Goal: Ask a question

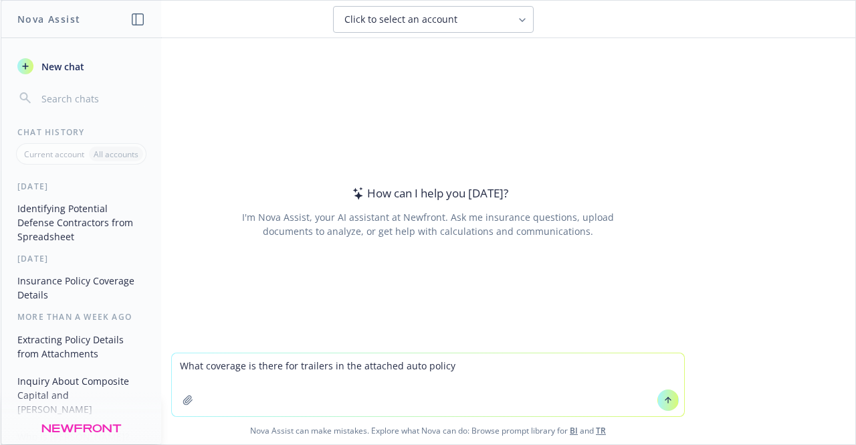
click at [322, 365] on textarea "What coverage is there for trailers in the attached auto policy" at bounding box center [428, 384] width 512 height 63
click at [465, 368] on textarea "What coverage is there for trailers in the attached auto policy" at bounding box center [428, 384] width 512 height 63
click at [183, 401] on icon "button" at bounding box center [187, 399] width 9 height 9
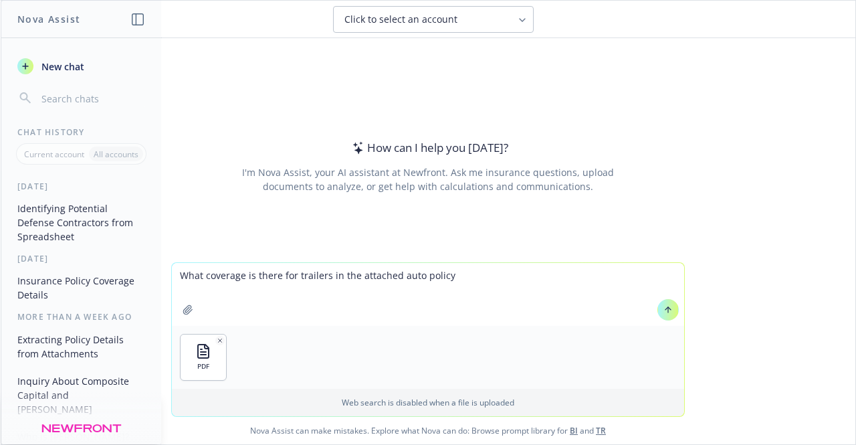
click at [494, 274] on textarea "What coverage is there for trailers in the attached auto policy" at bounding box center [428, 294] width 512 height 63
type textarea "What coverage is there for trailers in the attached auto policy?"
click at [664, 312] on icon at bounding box center [667, 309] width 9 height 9
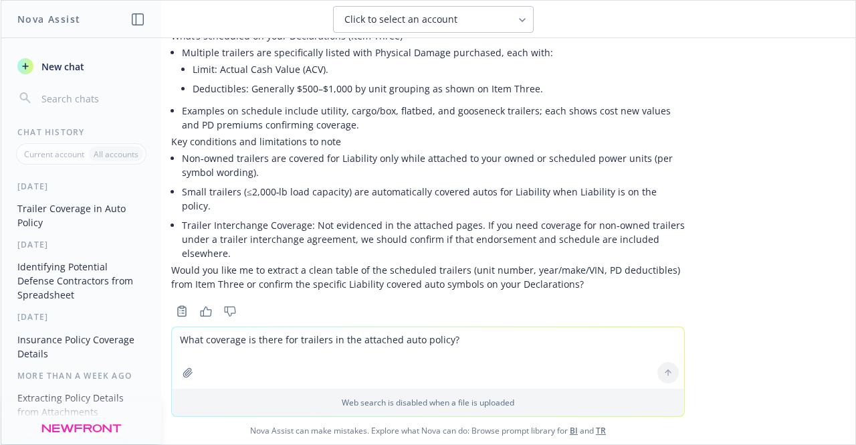
scroll to position [606, 0]
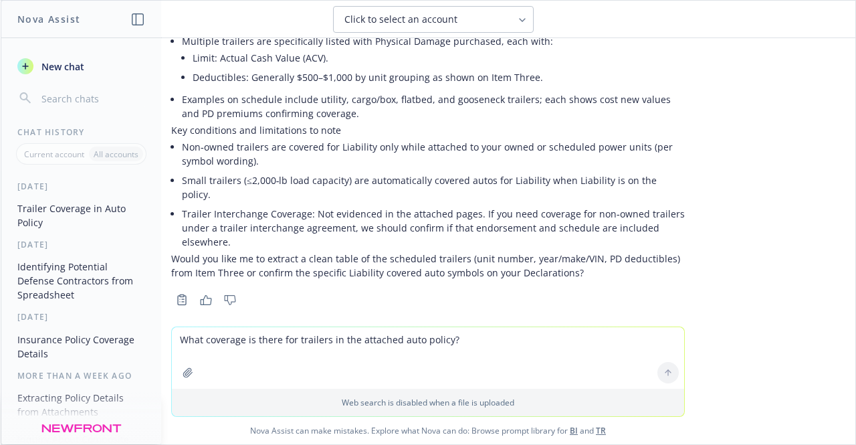
click at [253, 350] on textarea "What coverage is there for trailers in the attached auto policy?" at bounding box center [428, 358] width 512 height 62
type textarea "If there is equipment on the trailer, is that covered?"
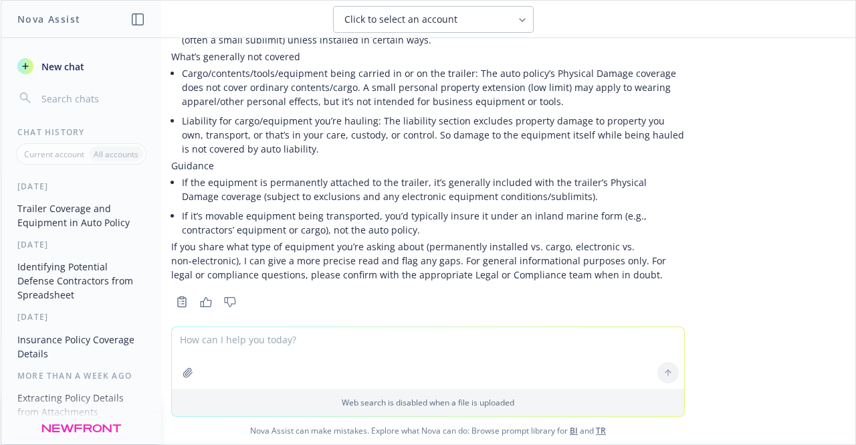
scroll to position [1067, 0]
